Goal: Communication & Community: Ask a question

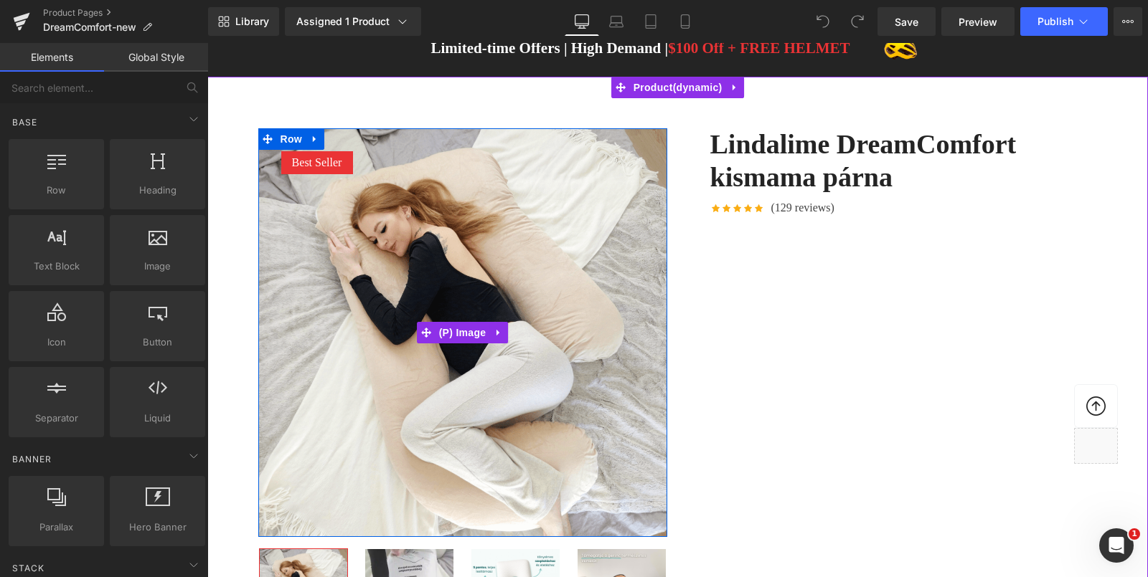
scroll to position [70, 0]
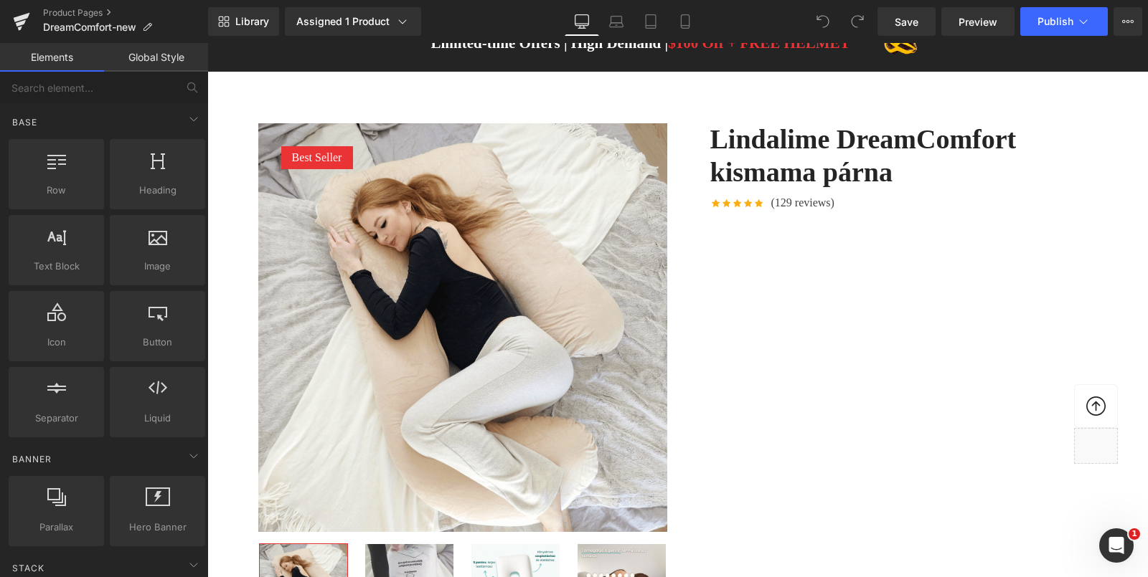
click at [1112, 548] on icon "Open Intercom Messenger" at bounding box center [1116, 545] width 10 height 11
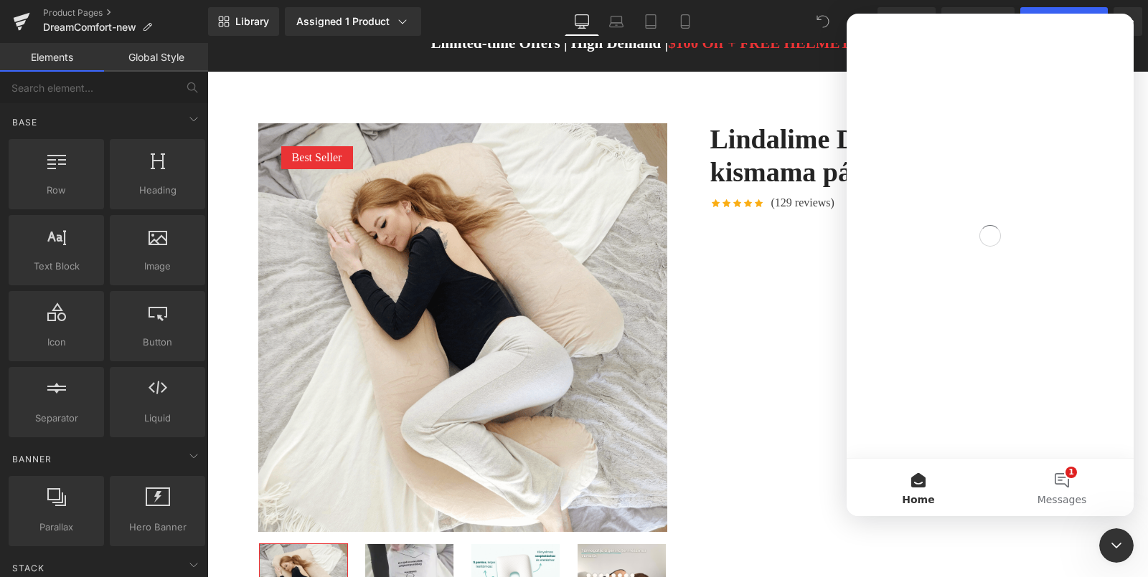
scroll to position [0, 0]
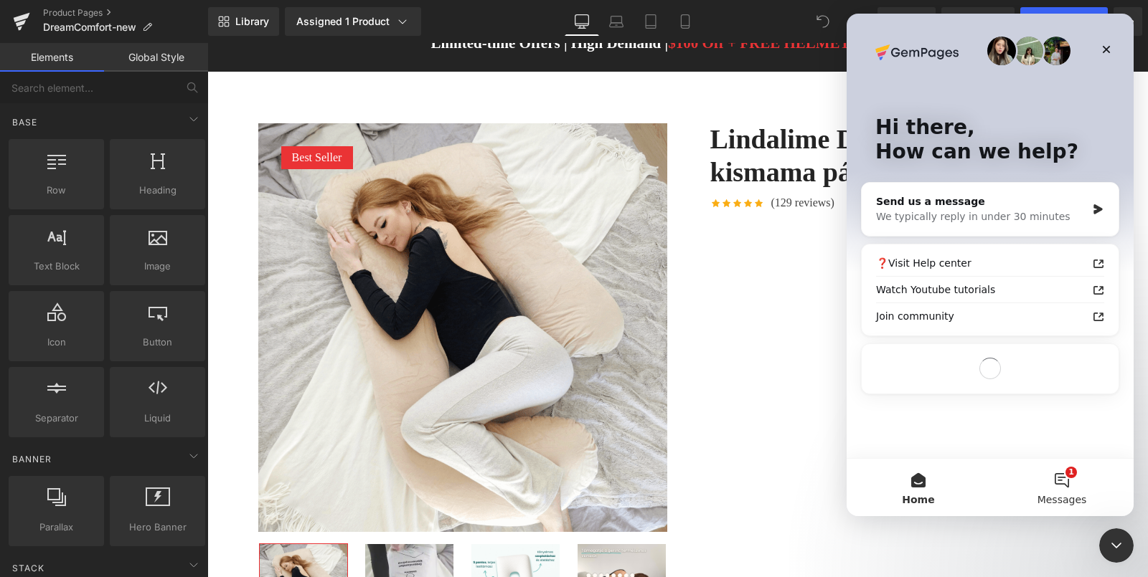
click at [1067, 486] on button "1 Messages" at bounding box center [1061, 487] width 143 height 57
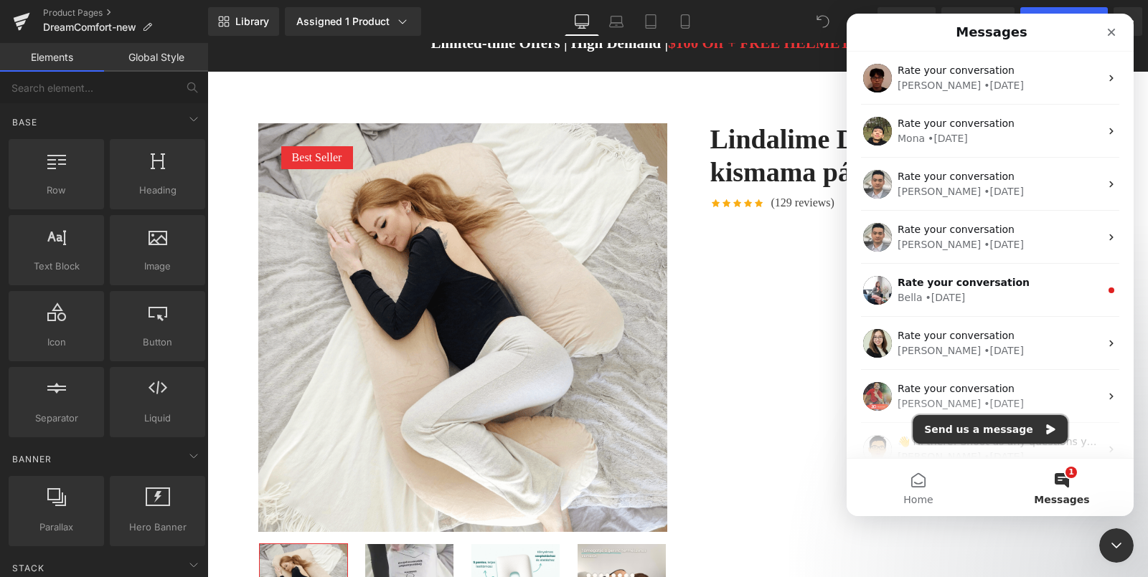
click at [996, 426] on button "Send us a message" at bounding box center [989, 429] width 155 height 29
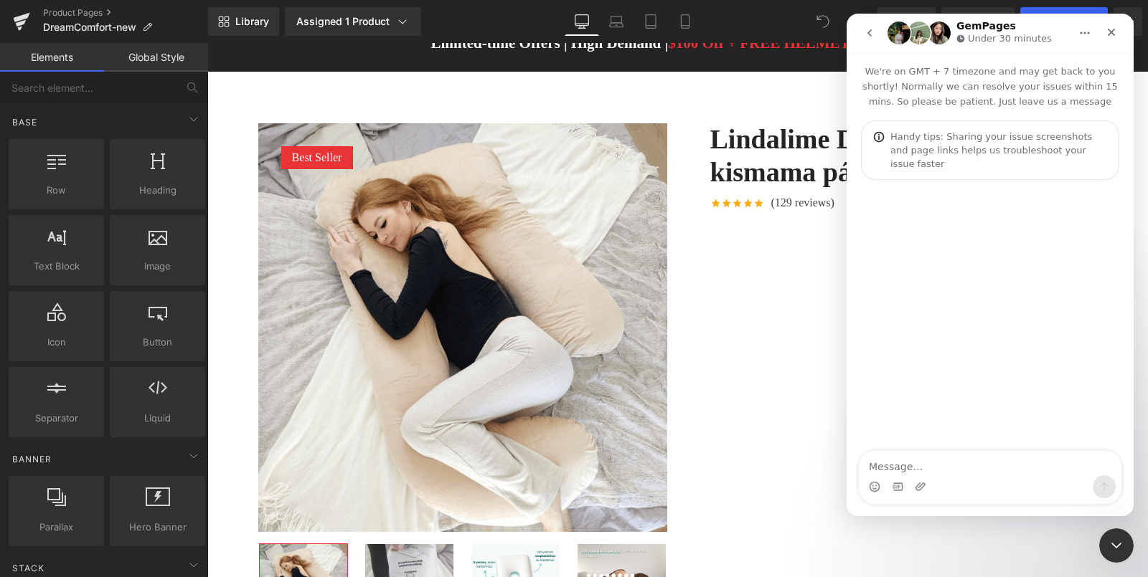
click at [939, 466] on textarea "Message…" at bounding box center [990, 463] width 263 height 24
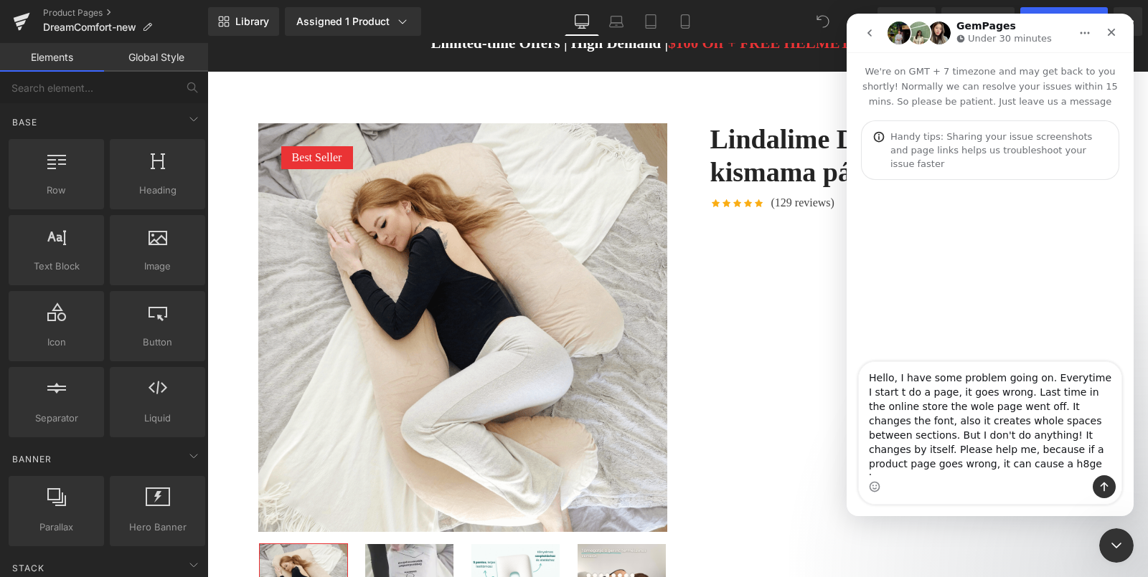
click at [937, 466] on textarea "Hello, I have some problem going on. Everytime I start t do a page, it goes wro…" at bounding box center [990, 418] width 263 height 113
click at [1001, 466] on textarea "Hello, I have some problem going on. Everytime I start t do a page, it goes wro…" at bounding box center [990, 418] width 263 height 113
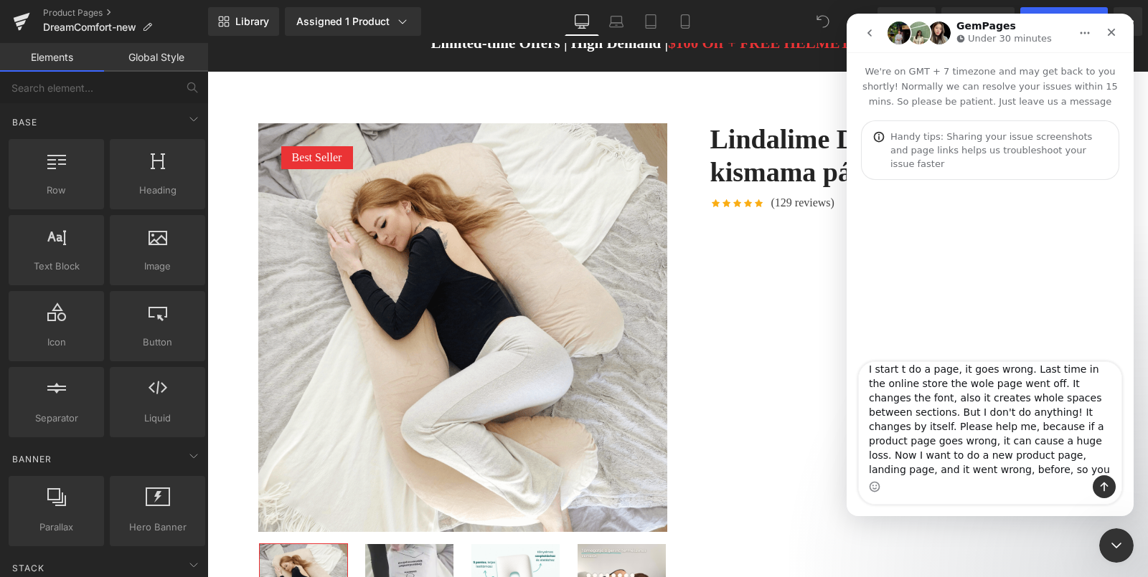
scroll to position [37, 0]
type textarea "Hello, I have some problem going on. Everytime I start t do a page, it goes wro…"
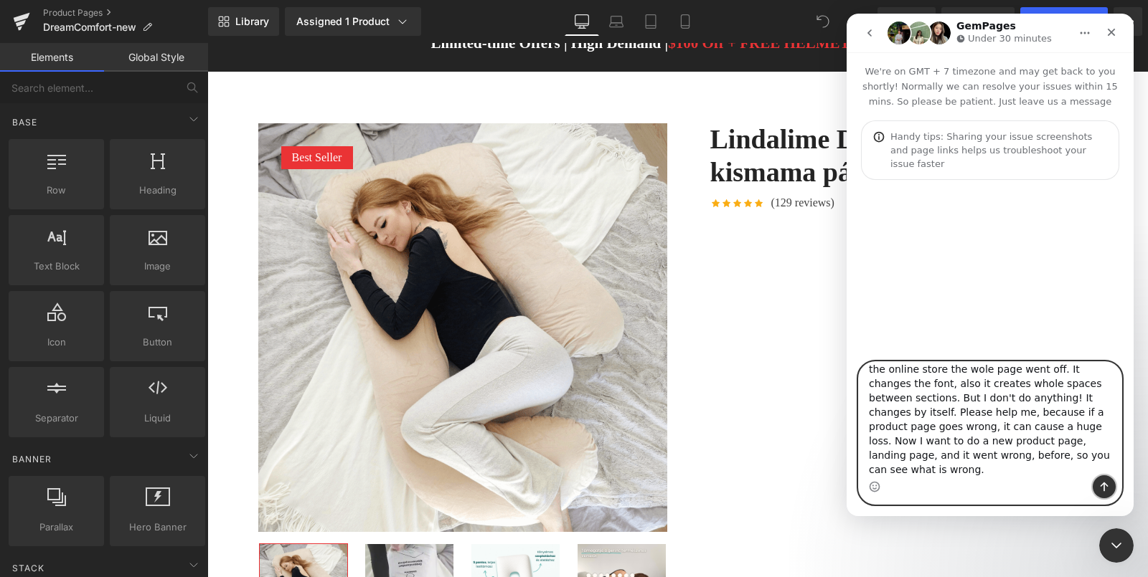
click at [1103, 489] on icon "Send a message…" at bounding box center [1103, 486] width 11 height 11
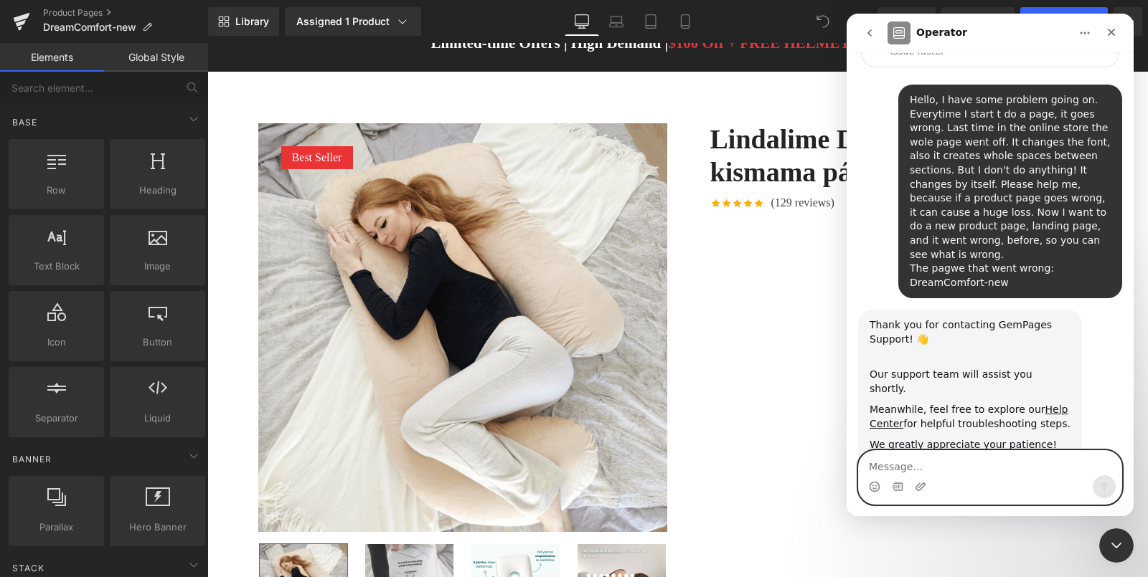
scroll to position [123, 0]
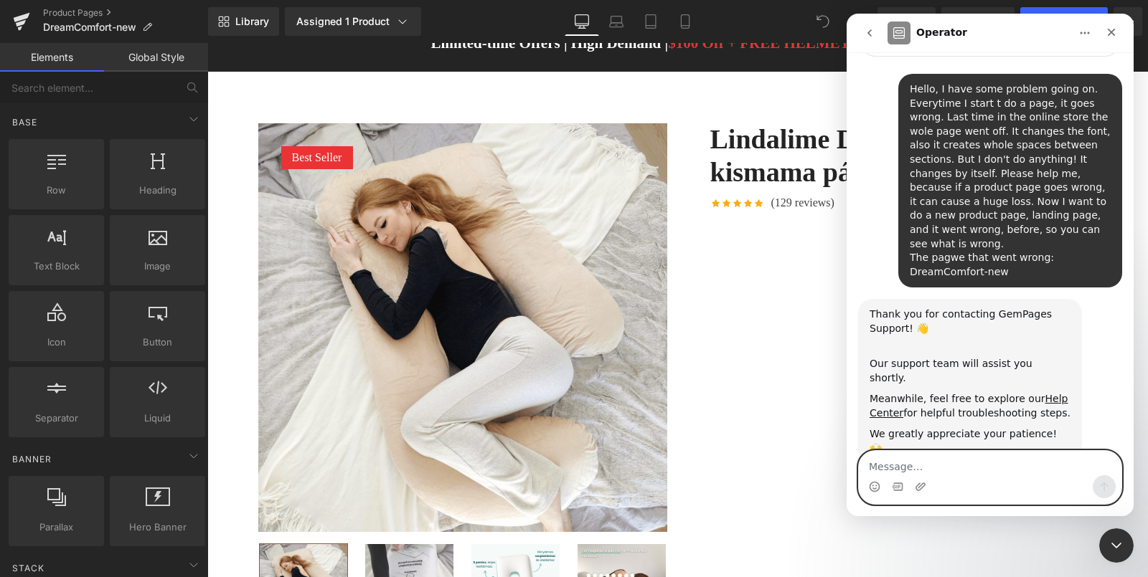
click at [989, 473] on textarea "Message…" at bounding box center [990, 463] width 263 height 24
click at [1111, 28] on icon "Close" at bounding box center [1110, 32] width 11 height 11
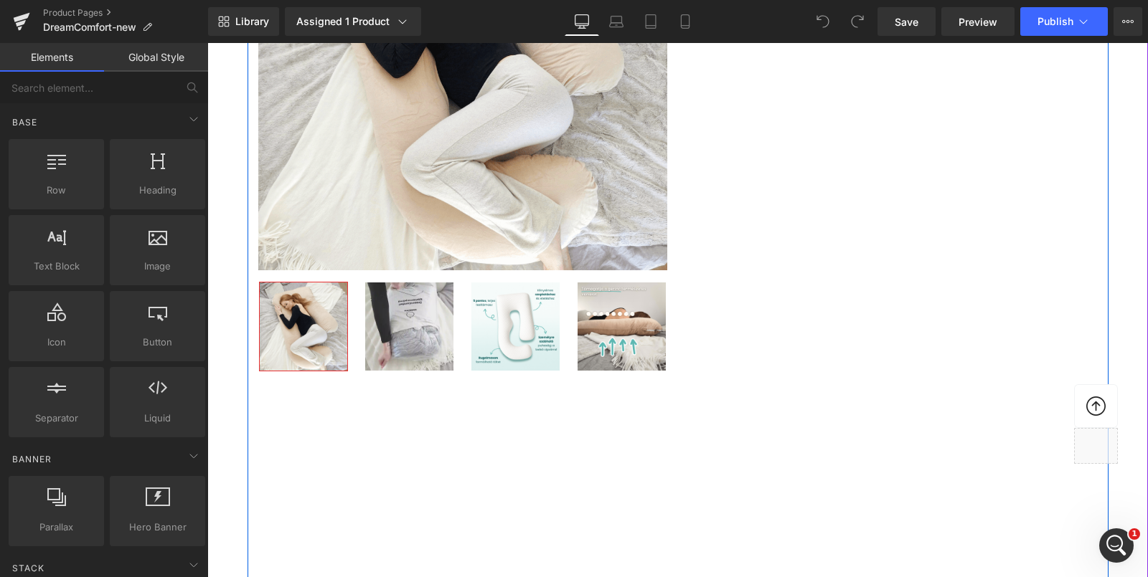
scroll to position [0, 0]
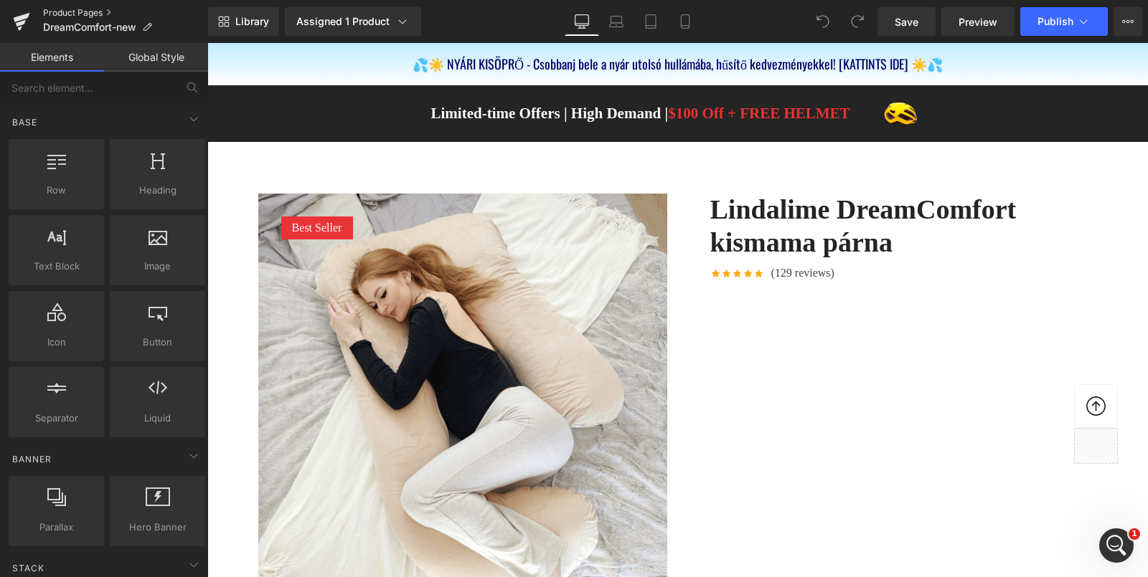
click at [100, 14] on link "Product Pages" at bounding box center [125, 12] width 165 height 11
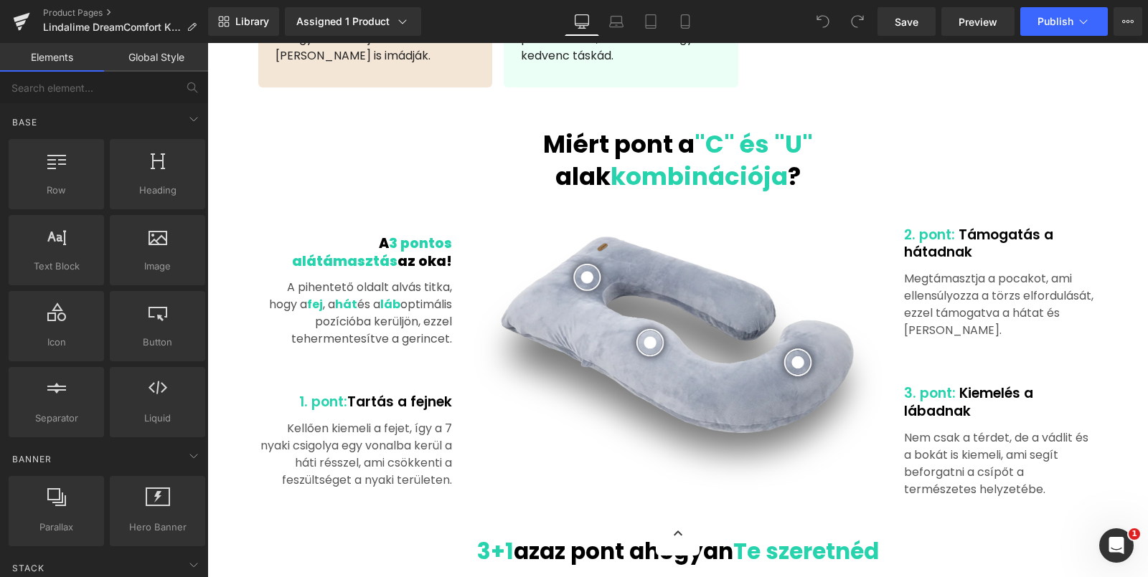
scroll to position [2372, 0]
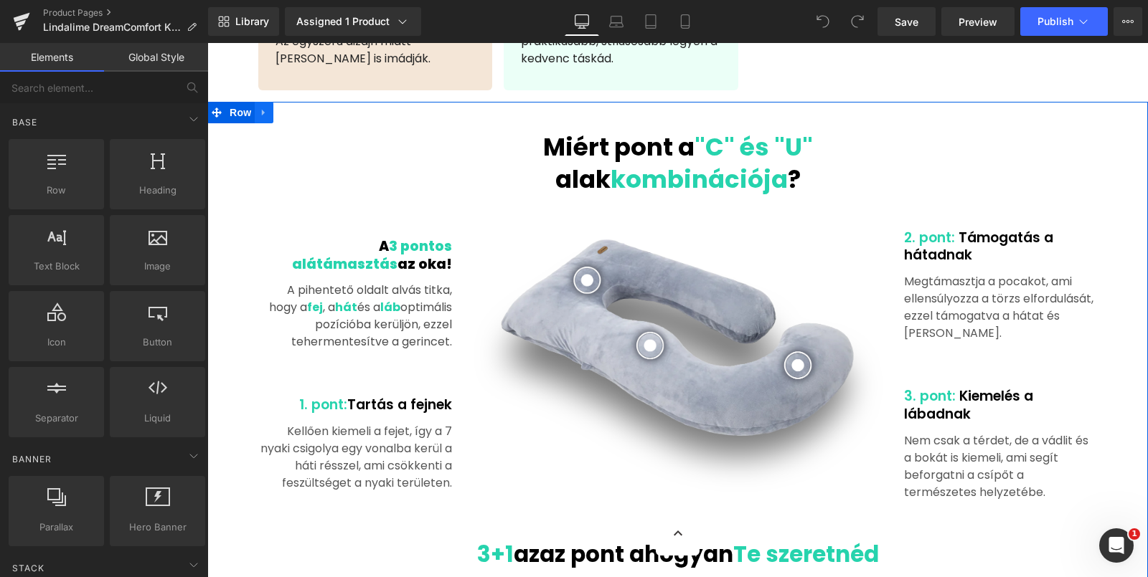
click at [257, 109] on link at bounding box center [264, 113] width 19 height 22
click at [433, 237] on span "3 pontos alátámasztás" at bounding box center [372, 255] width 160 height 37
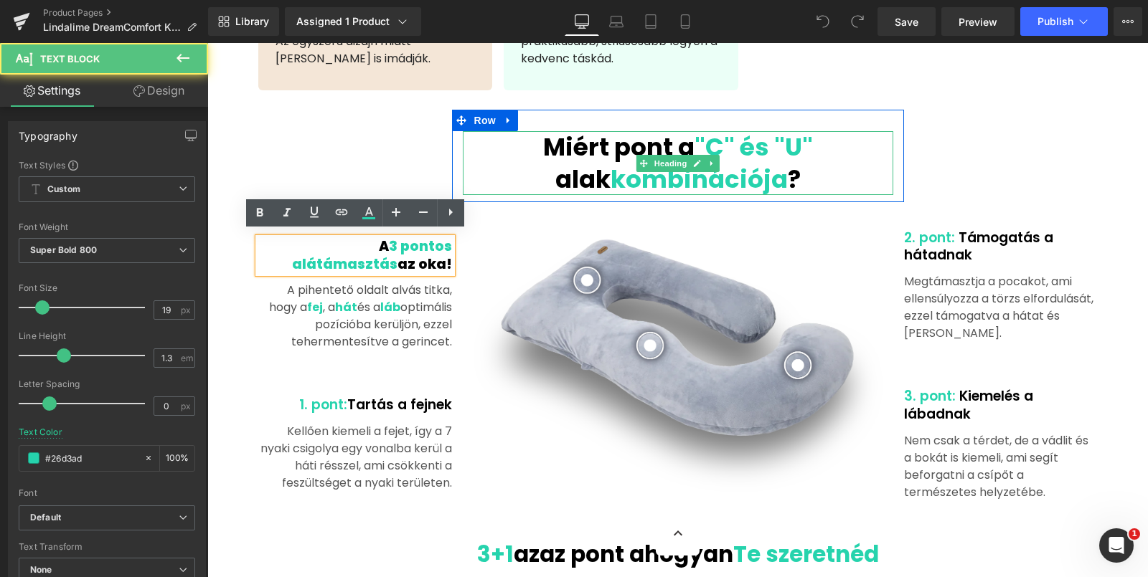
click at [524, 137] on h2 "Miért pont a "C" és "U" alak kombinációja ?" at bounding box center [678, 162] width 430 height 63
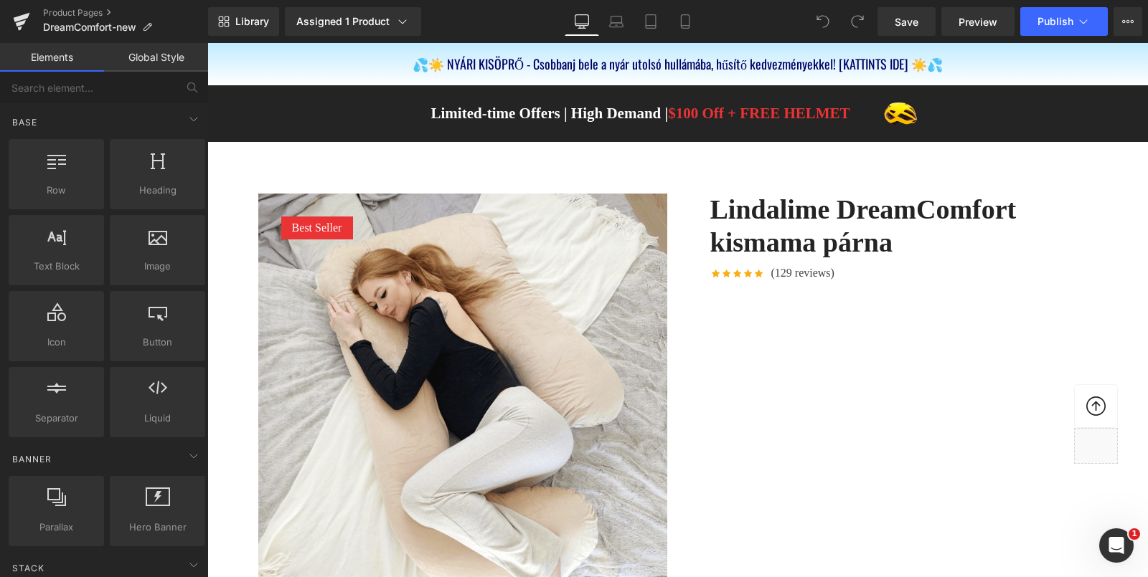
click at [1109, 540] on icon "Open Intercom Messenger" at bounding box center [1117, 546] width 24 height 24
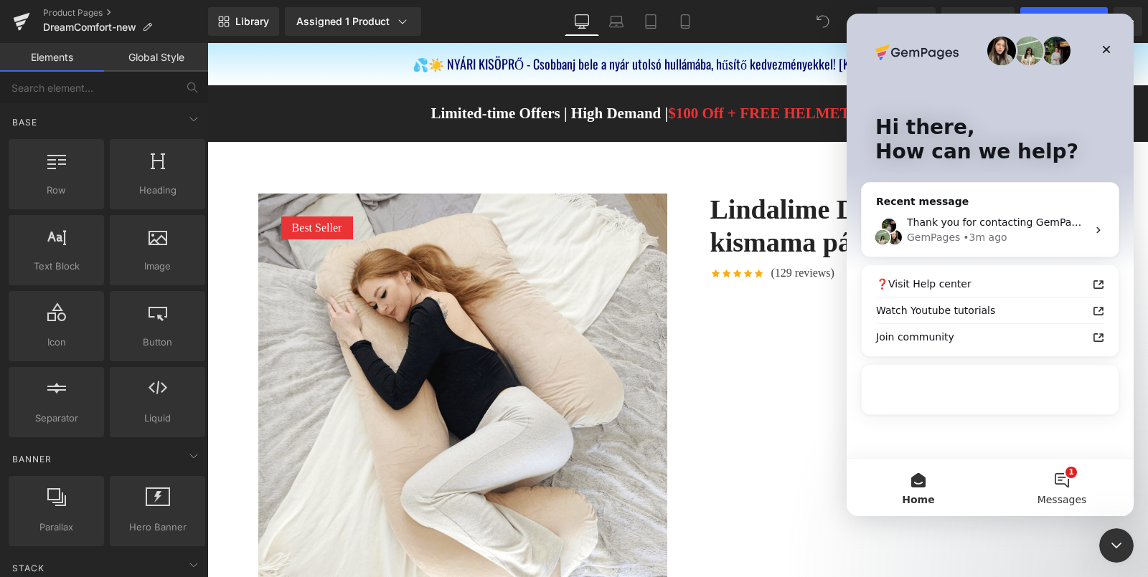
click at [1047, 485] on button "1 Messages" at bounding box center [1061, 487] width 143 height 57
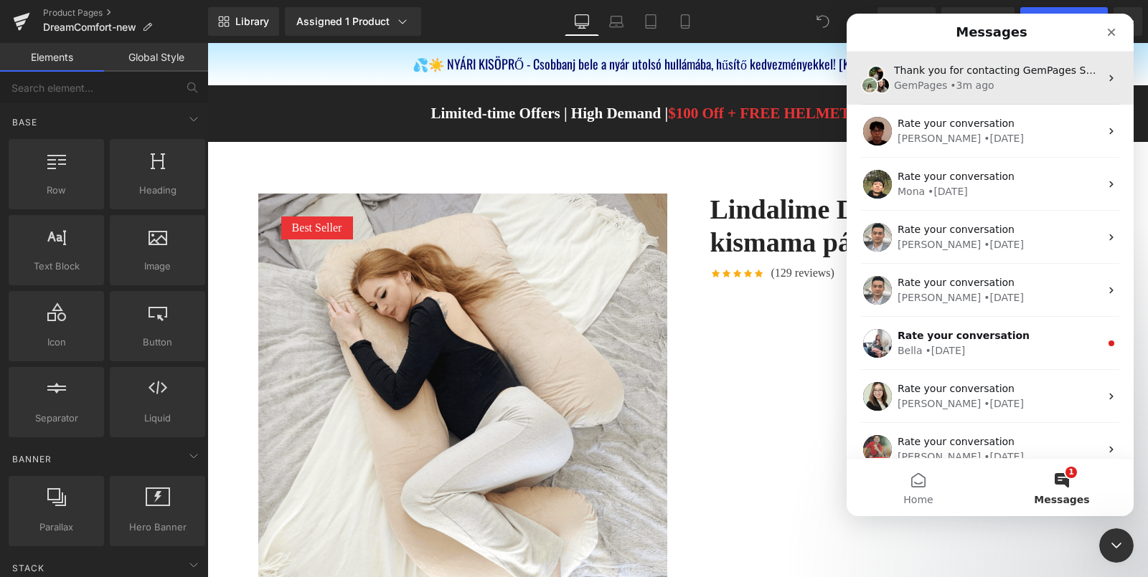
click at [963, 95] on div "Thank you for contacting GemPages Support! 👋 ​ Our support team will assist you…" at bounding box center [990, 78] width 287 height 53
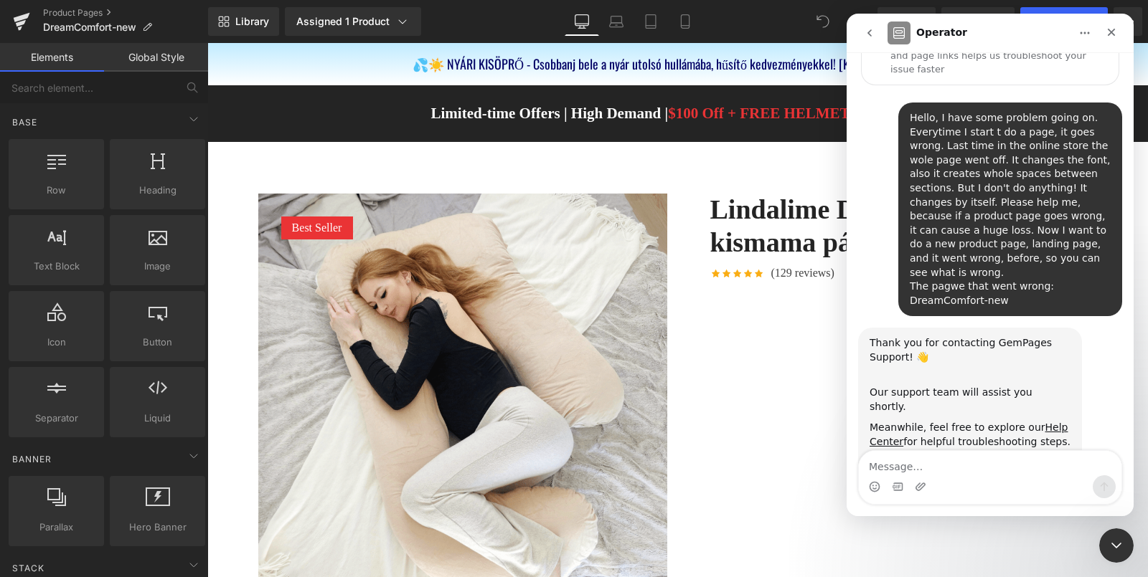
scroll to position [123, 0]
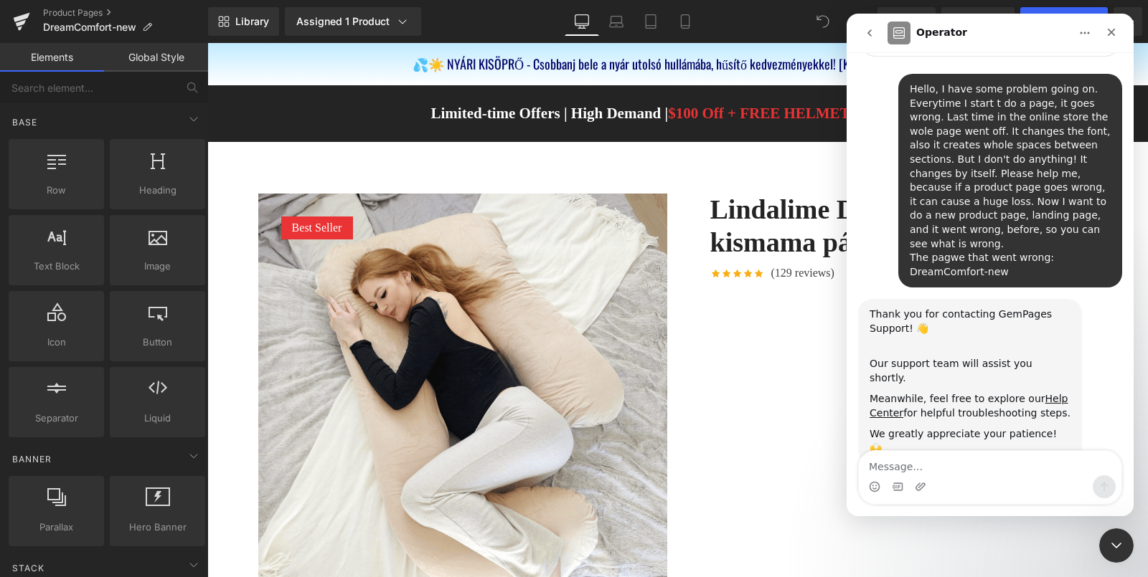
click at [963, 467] on textarea "Message…" at bounding box center [990, 463] width 263 height 24
type textarea "ok, please help"
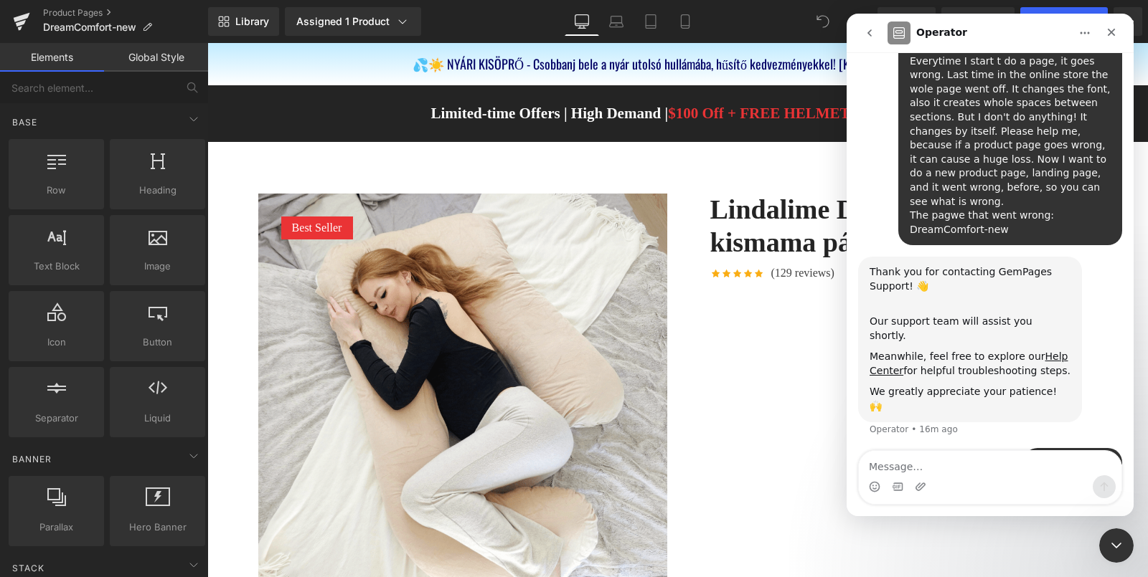
click at [84, 11] on div at bounding box center [574, 267] width 1148 height 534
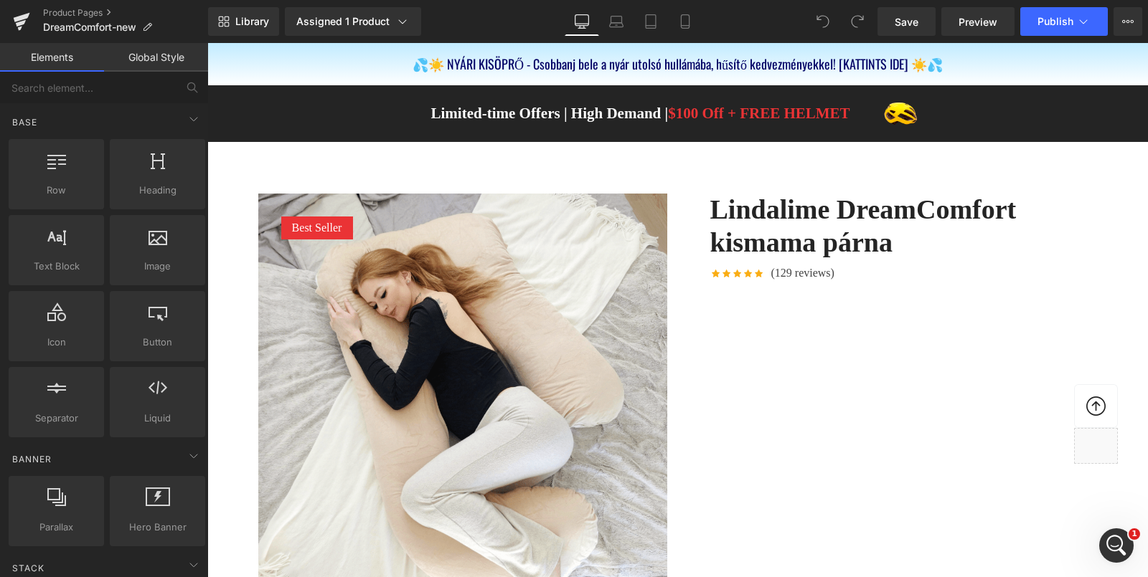
click at [84, 11] on link "Product Pages" at bounding box center [125, 12] width 165 height 11
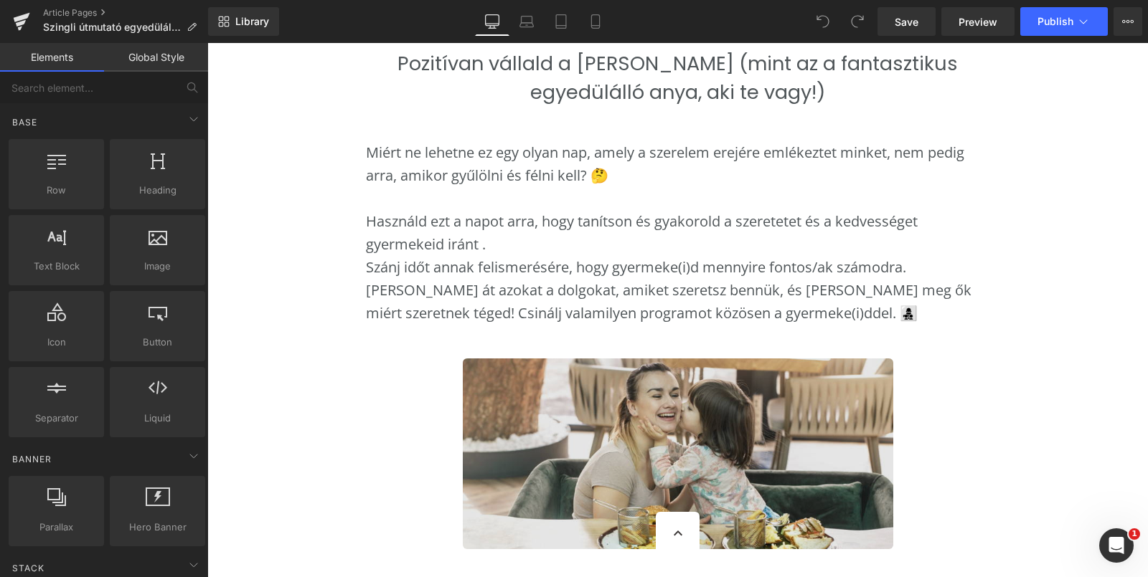
scroll to position [1915, 0]
